Goal: Navigation & Orientation: Find specific page/section

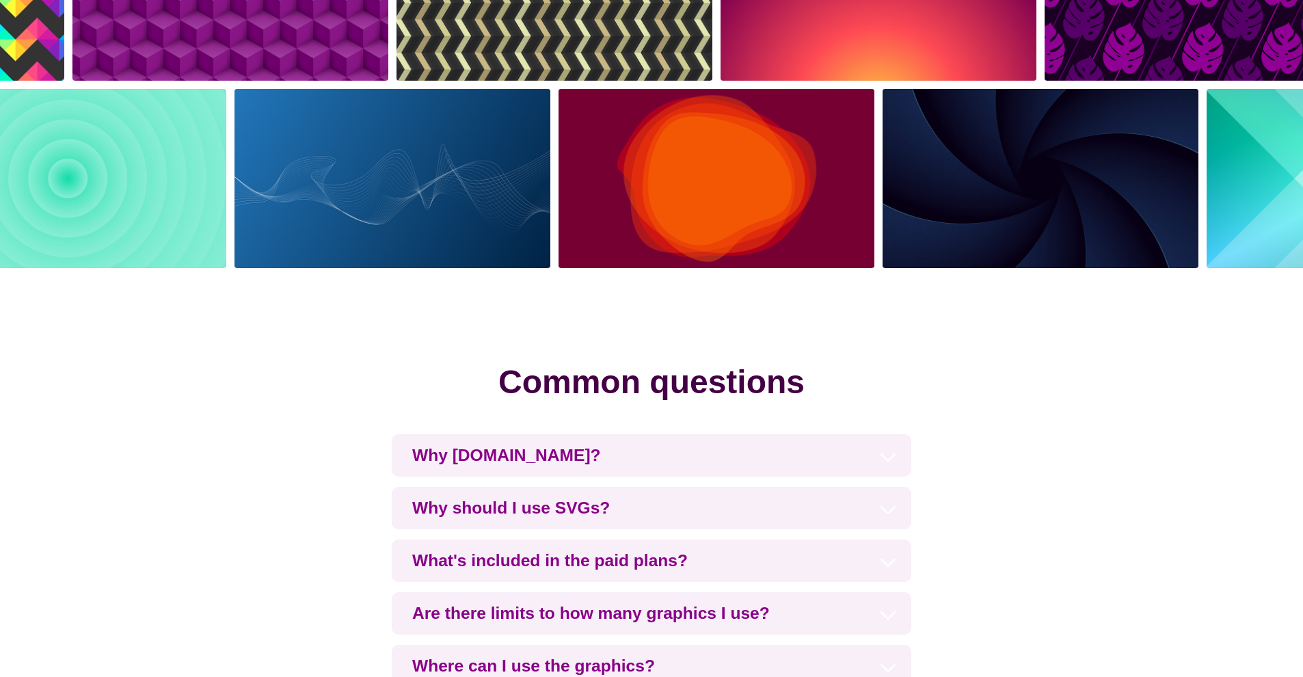
scroll to position [3743, 0]
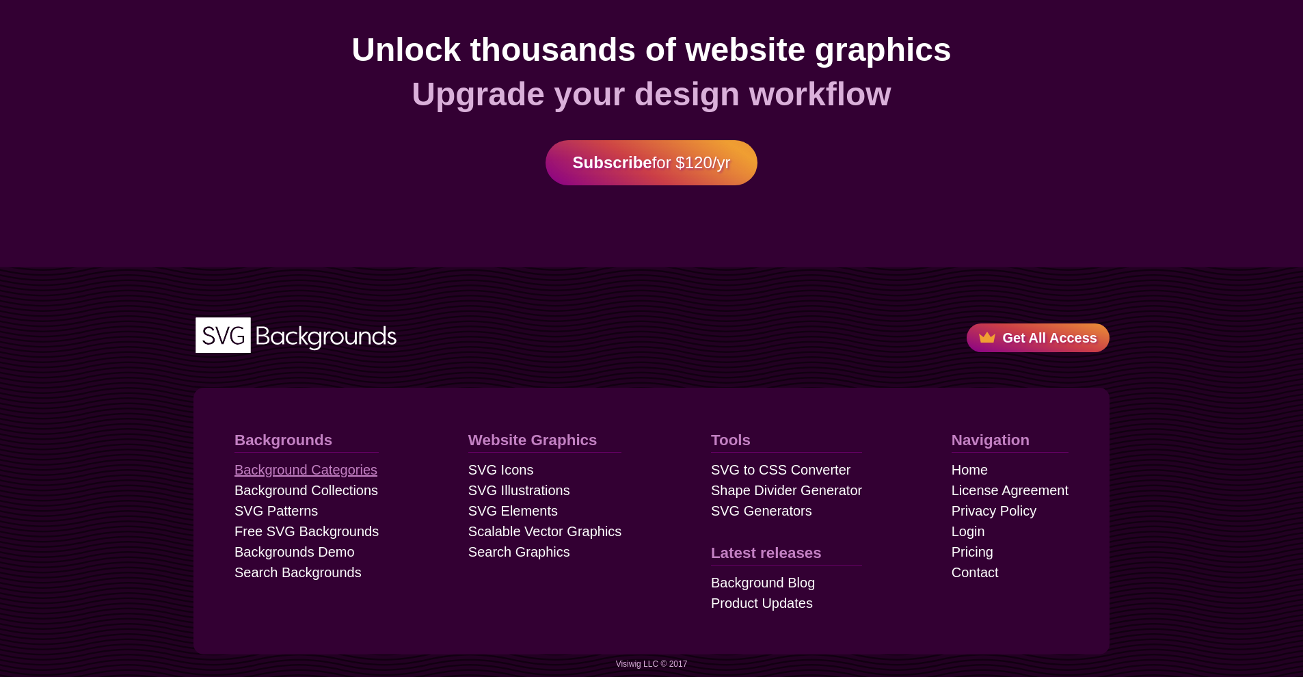
click at [271, 459] on link "Background Categories" at bounding box center [306, 469] width 143 height 21
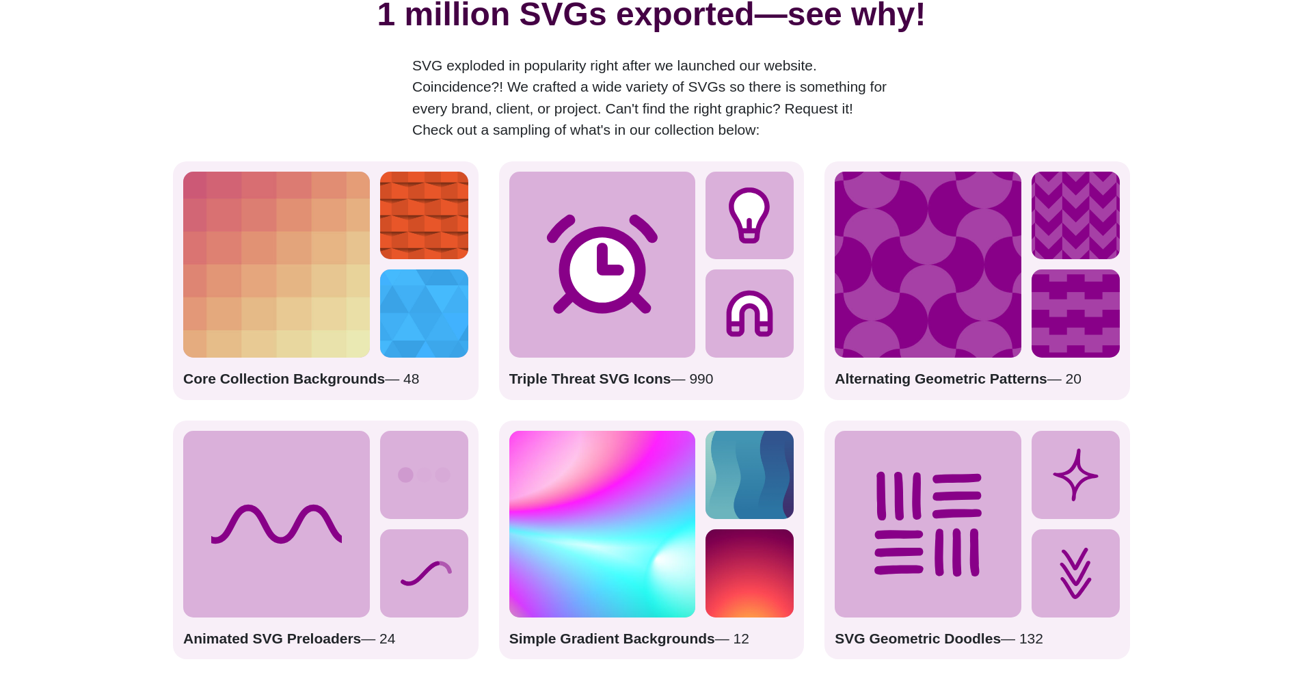
scroll to position [1707, 0]
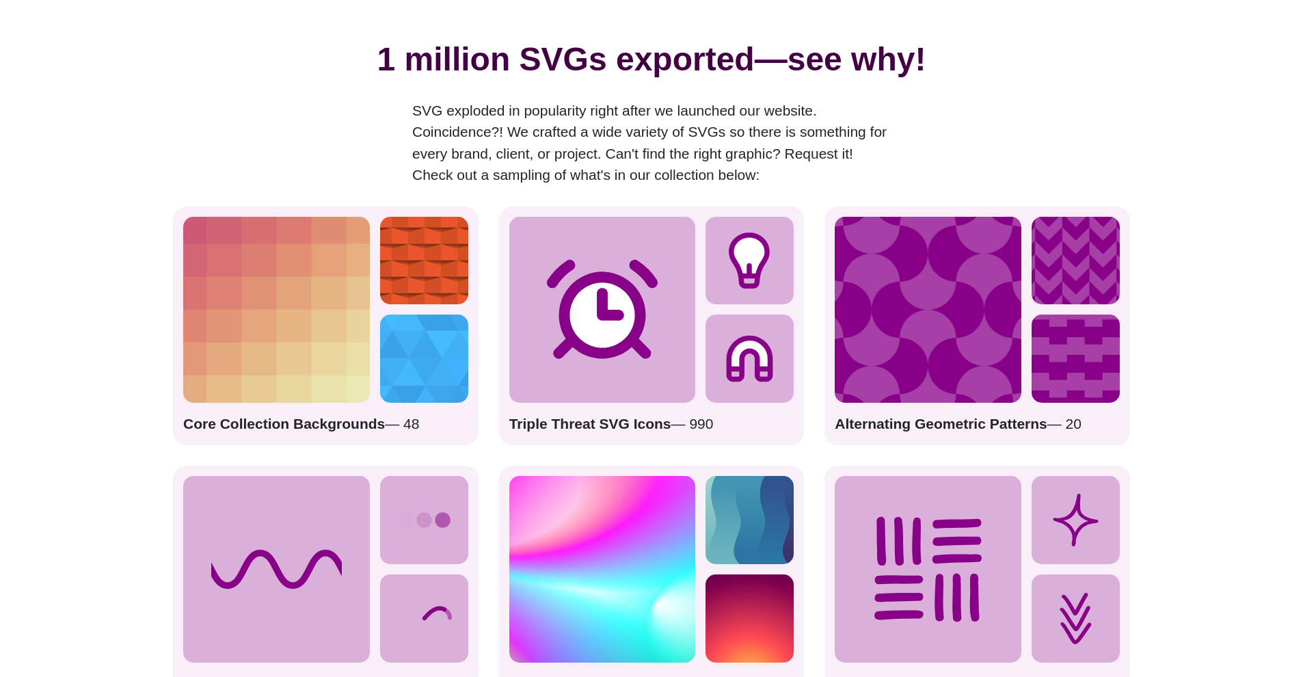
click at [620, 277] on icon at bounding box center [602, 309] width 111 height 99
click at [594, 309] on circle at bounding box center [602, 315] width 76 height 76
click at [746, 341] on icon at bounding box center [750, 359] width 46 height 46
click at [614, 302] on icon at bounding box center [602, 309] width 111 height 99
click at [571, 416] on strong "Triple Threat SVG Icons" at bounding box center [590, 424] width 162 height 16
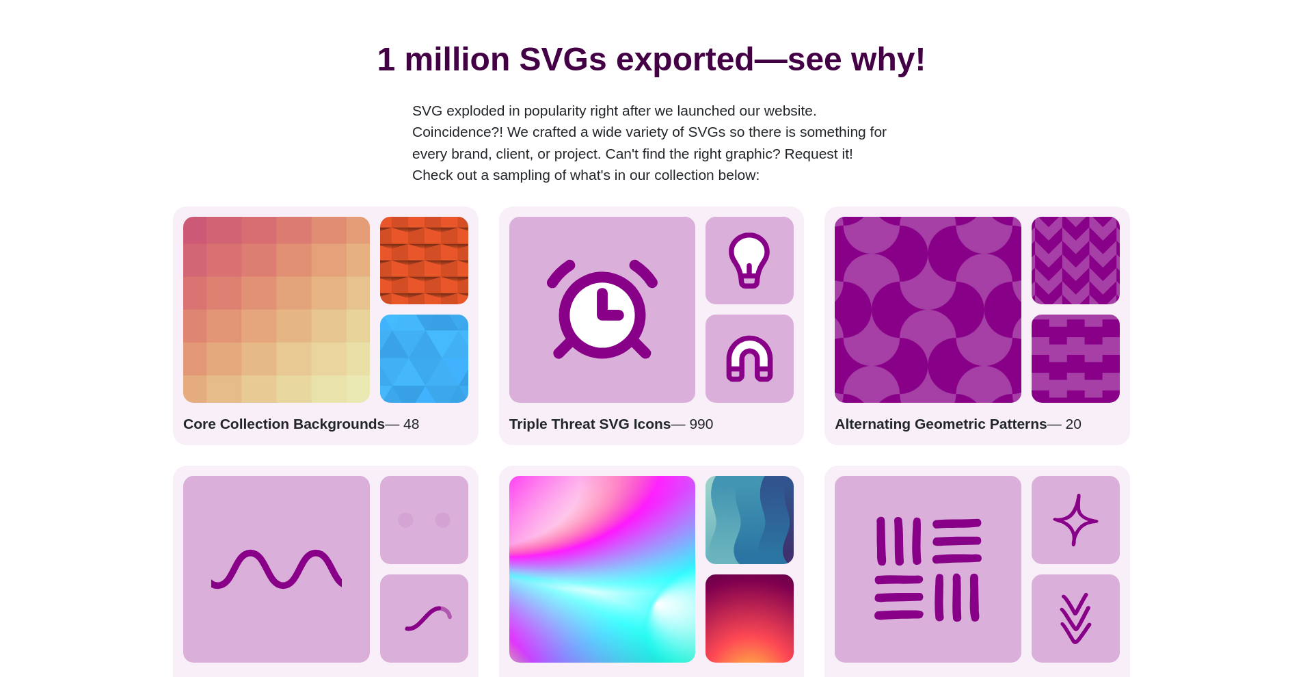
click at [572, 416] on strong "Triple Threat SVG Icons" at bounding box center [590, 424] width 162 height 16
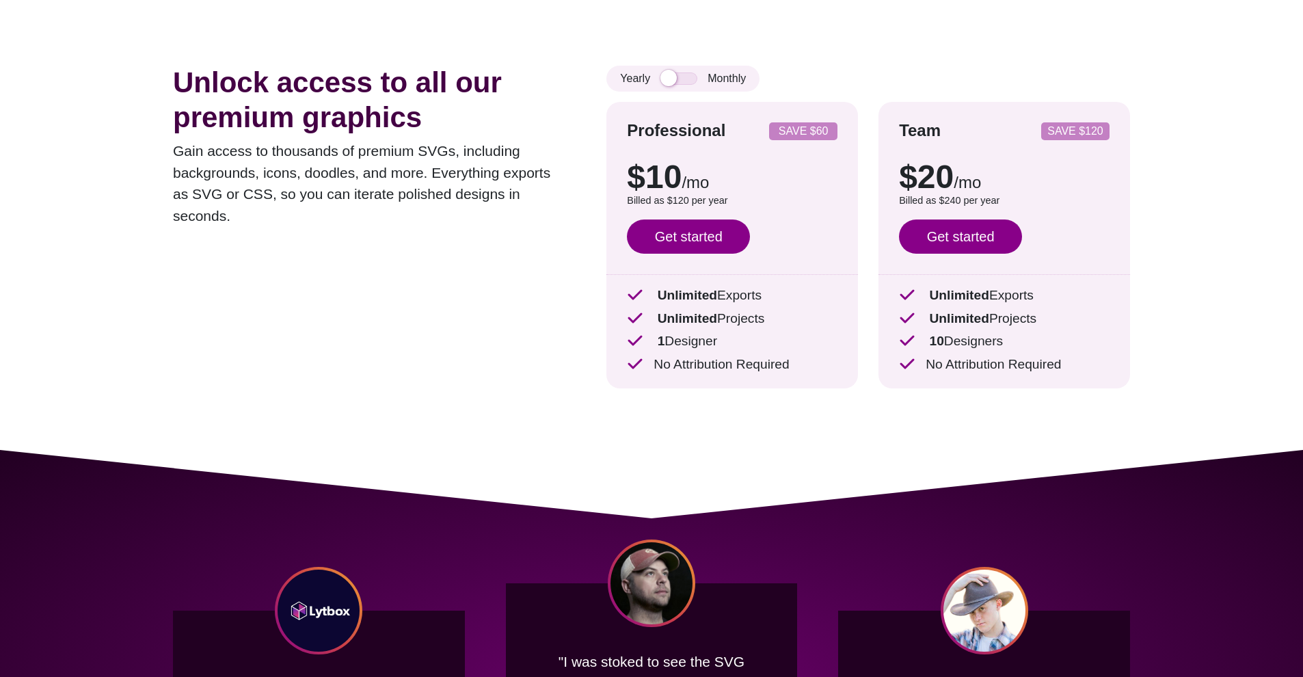
scroll to position [0, 0]
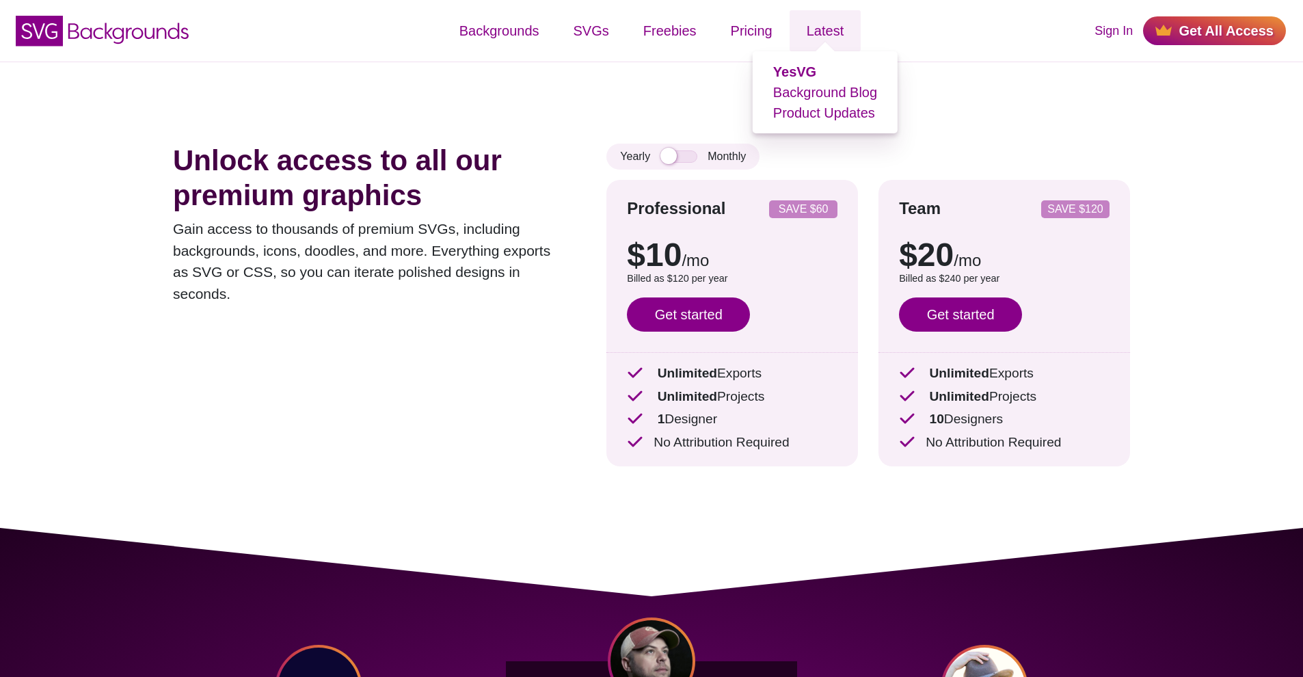
click at [830, 65] on li "YesVG Background Blog Product Updates" at bounding box center [825, 92] width 104 height 82
click at [781, 77] on strong "YesVG" at bounding box center [794, 71] width 43 height 15
